Goal: Check status

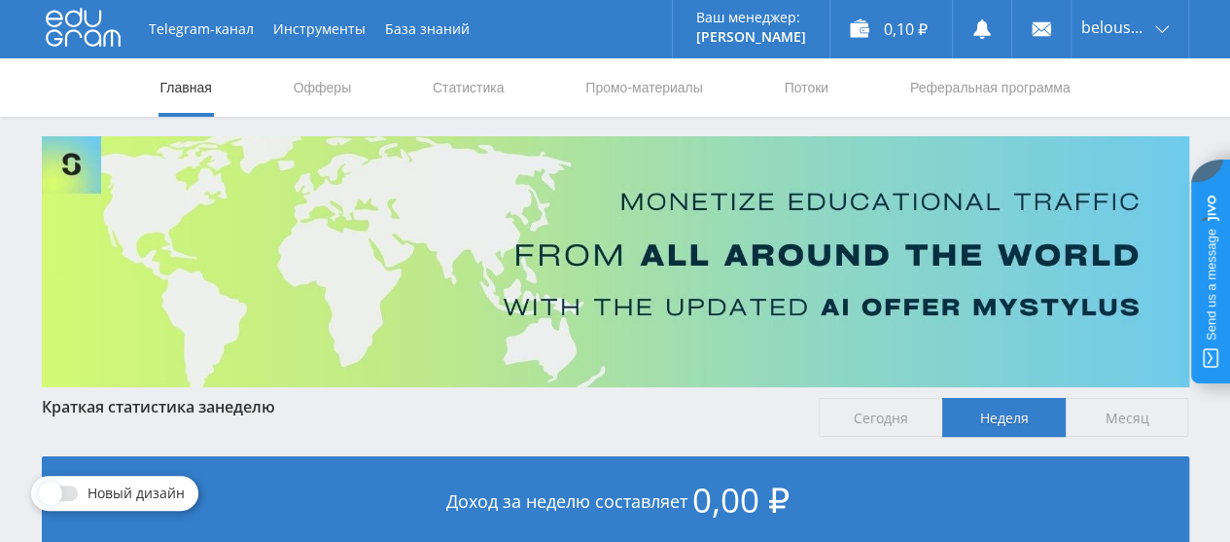
click at [445, 78] on link "Статистика" at bounding box center [469, 87] width 76 height 58
